Goal: Task Accomplishment & Management: Manage account settings

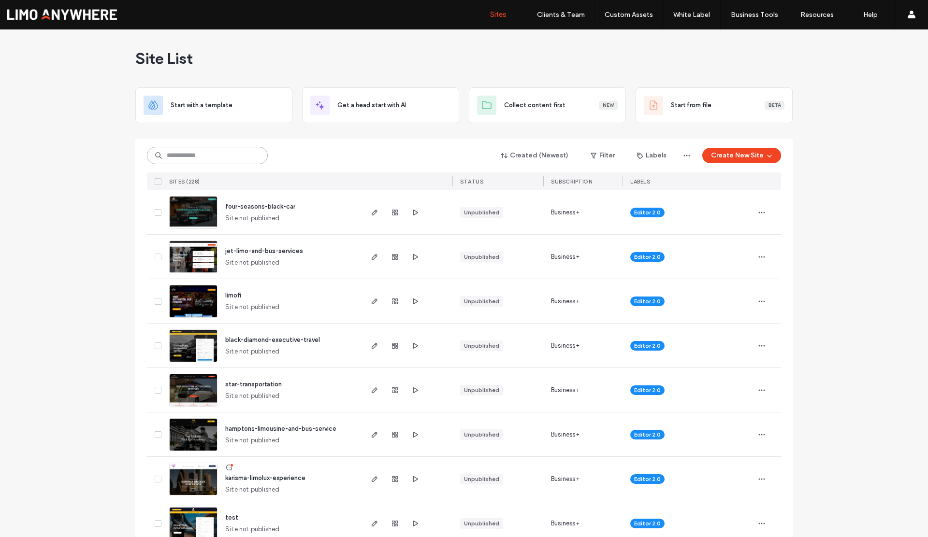
click at [189, 156] on input at bounding box center [207, 155] width 121 height 17
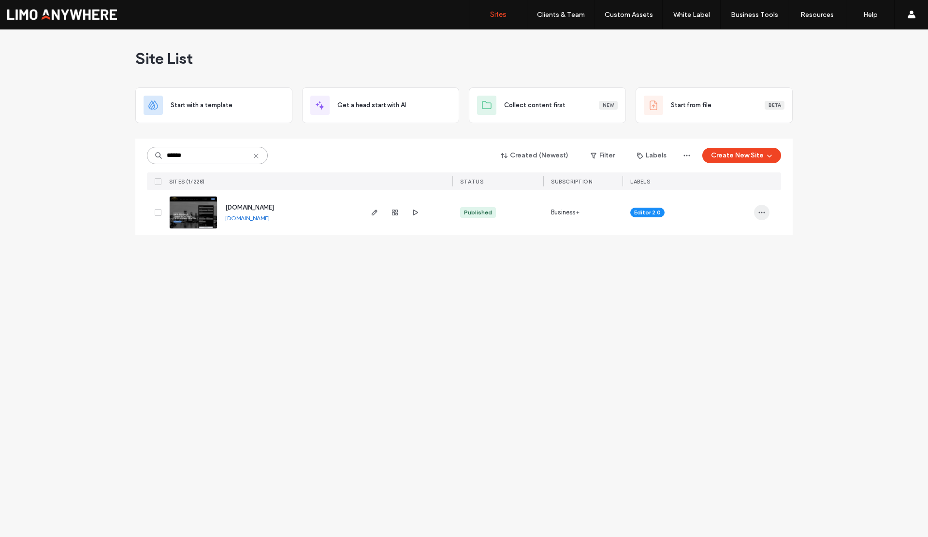
type input "******"
click at [758, 215] on icon "button" at bounding box center [762, 213] width 8 height 8
click at [714, 245] on span "Assign Label" at bounding box center [718, 244] width 35 height 10
click at [641, 235] on div at bounding box center [639, 236] width 7 height 7
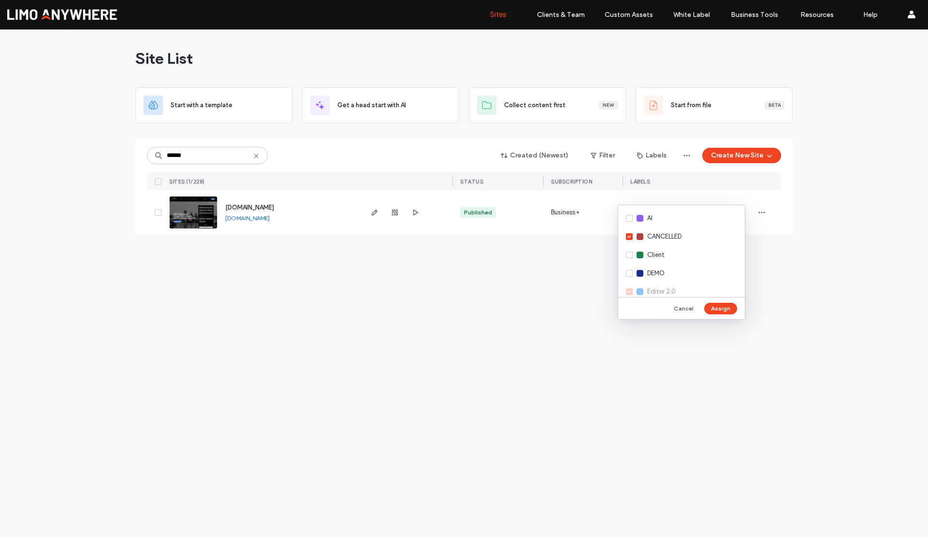
drag, startPoint x: 716, startPoint y: 306, endPoint x: 678, endPoint y: 297, distance: 39.1
click at [716, 306] on button "Assign" at bounding box center [720, 309] width 33 height 12
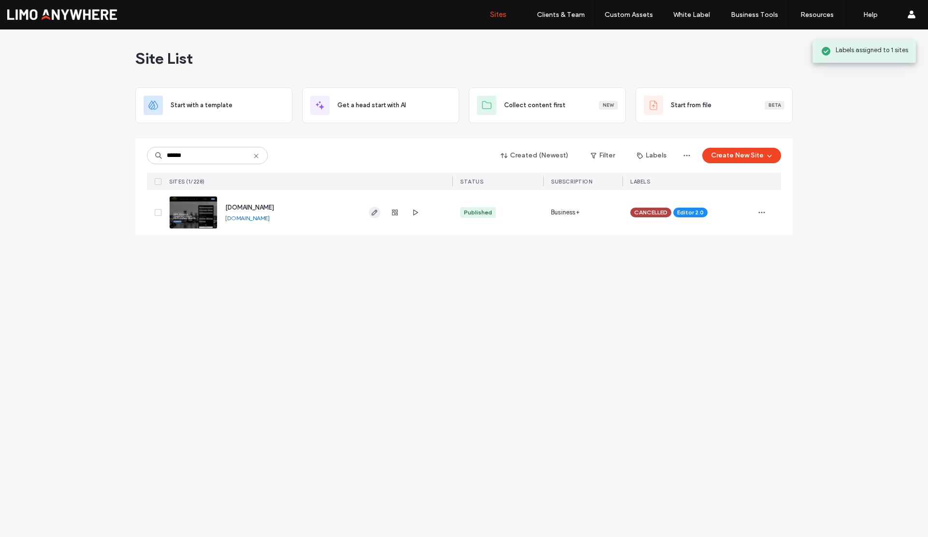
click at [375, 215] on icon "button" at bounding box center [375, 213] width 8 height 8
